Goal: Task Accomplishment & Management: Complete application form

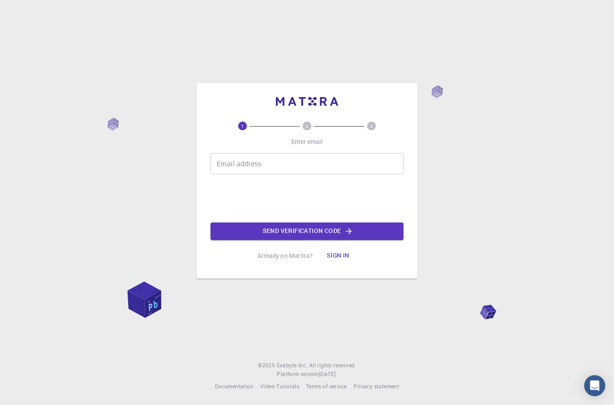
click at [227, 164] on input "Email address" at bounding box center [307, 163] width 193 height 21
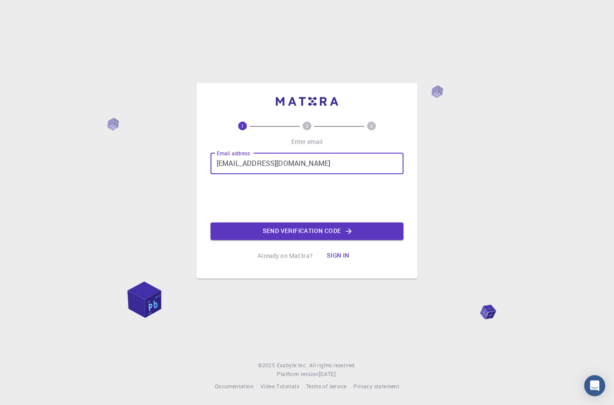
type input "[EMAIL_ADDRESS][DOMAIN_NAME]"
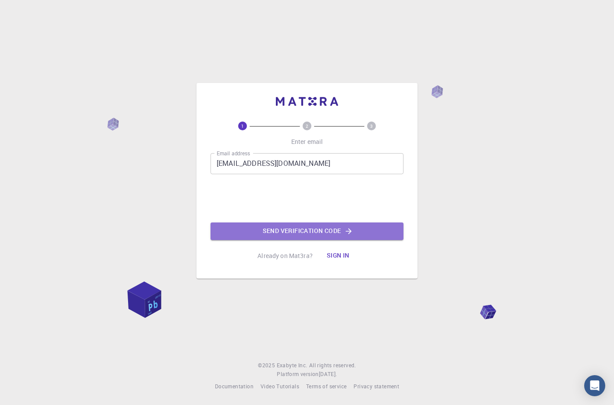
click at [299, 232] on button "Send verification code" at bounding box center [307, 231] width 193 height 18
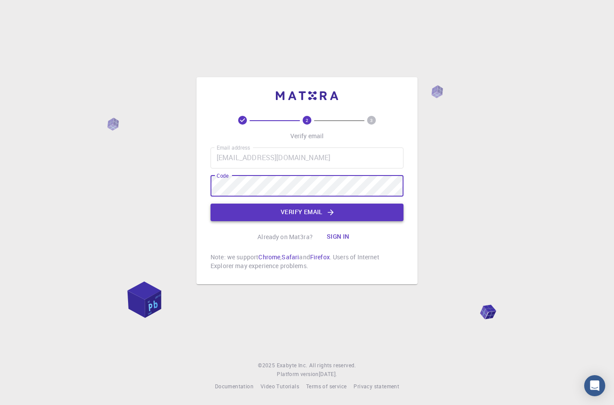
click at [297, 212] on button "Verify email" at bounding box center [307, 212] width 193 height 18
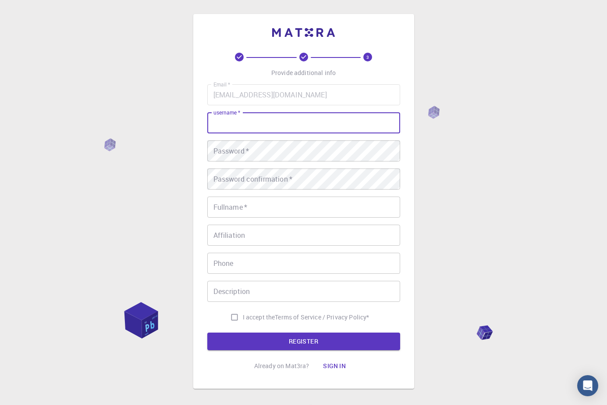
click at [242, 122] on input "username   *" at bounding box center [303, 122] width 193 height 21
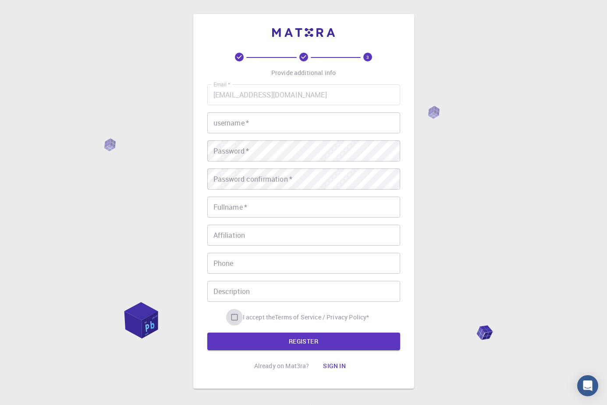
click at [233, 318] on input "I accept the Terms of Service / Privacy Policy *" at bounding box center [234, 317] width 17 height 17
checkbox input "false"
